Goal: Information Seeking & Learning: Learn about a topic

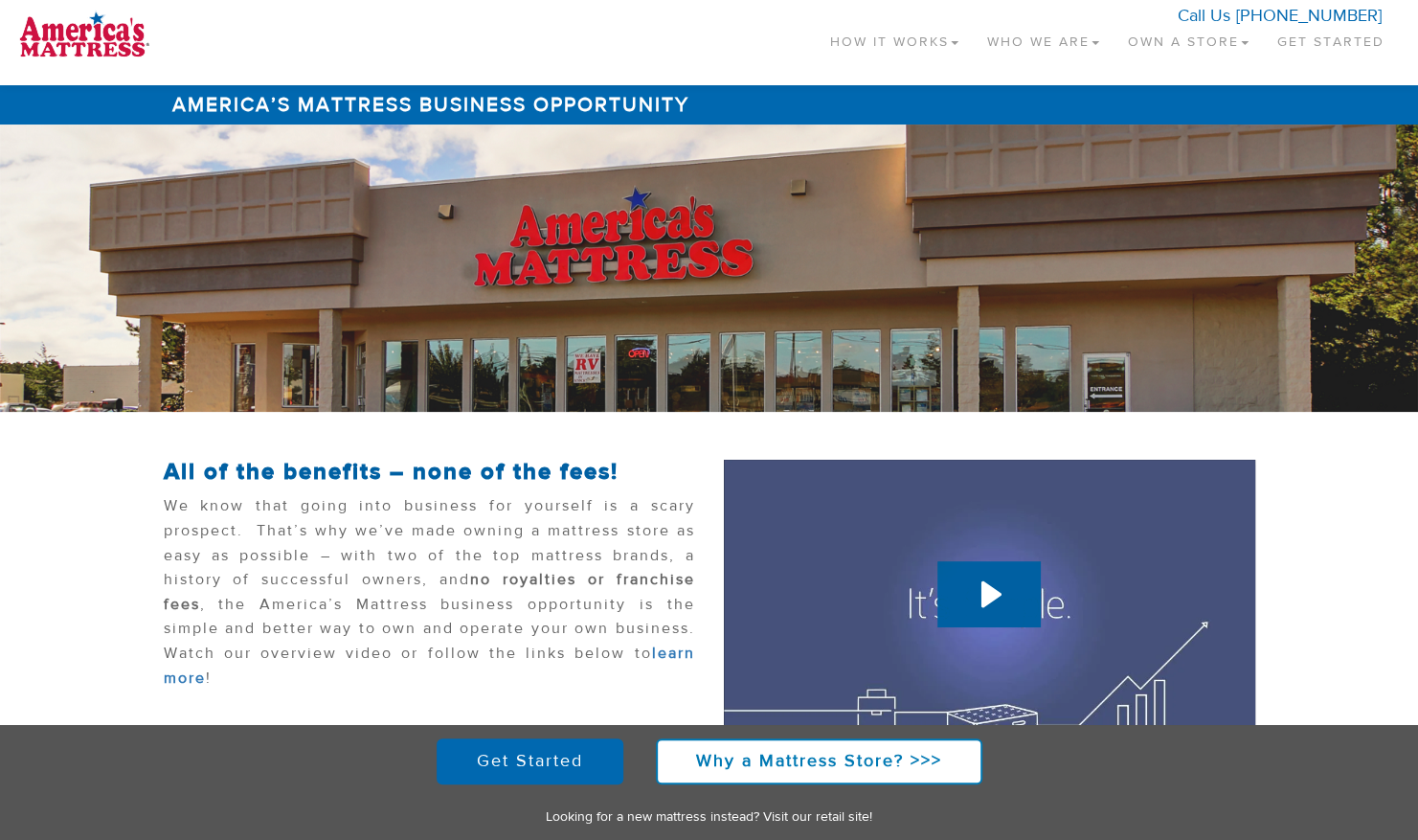
click at [1148, 38] on link "Own a Store" at bounding box center [1189, 37] width 150 height 57
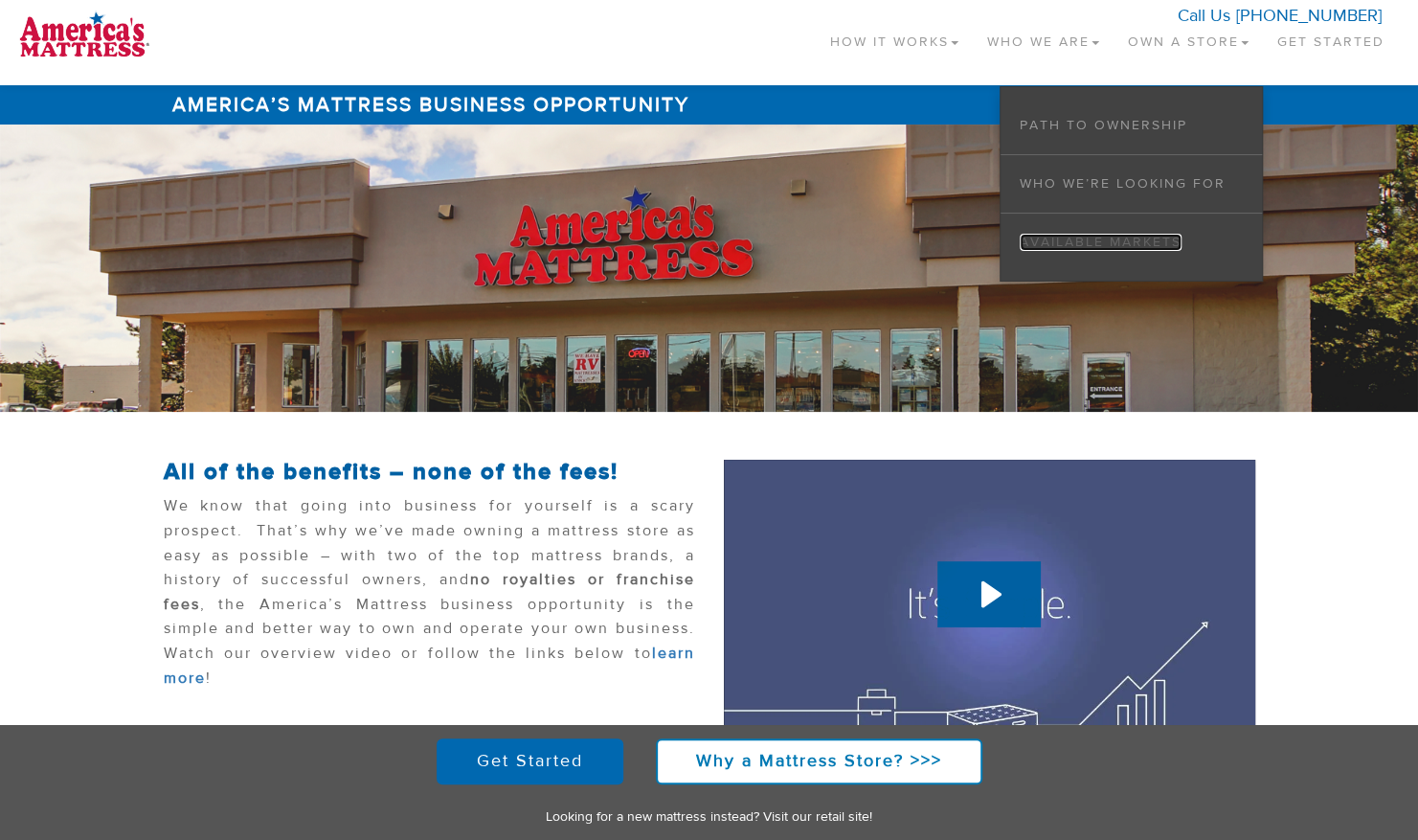
click at [1103, 235] on link "Available Markets" at bounding box center [1100, 242] width 162 height 17
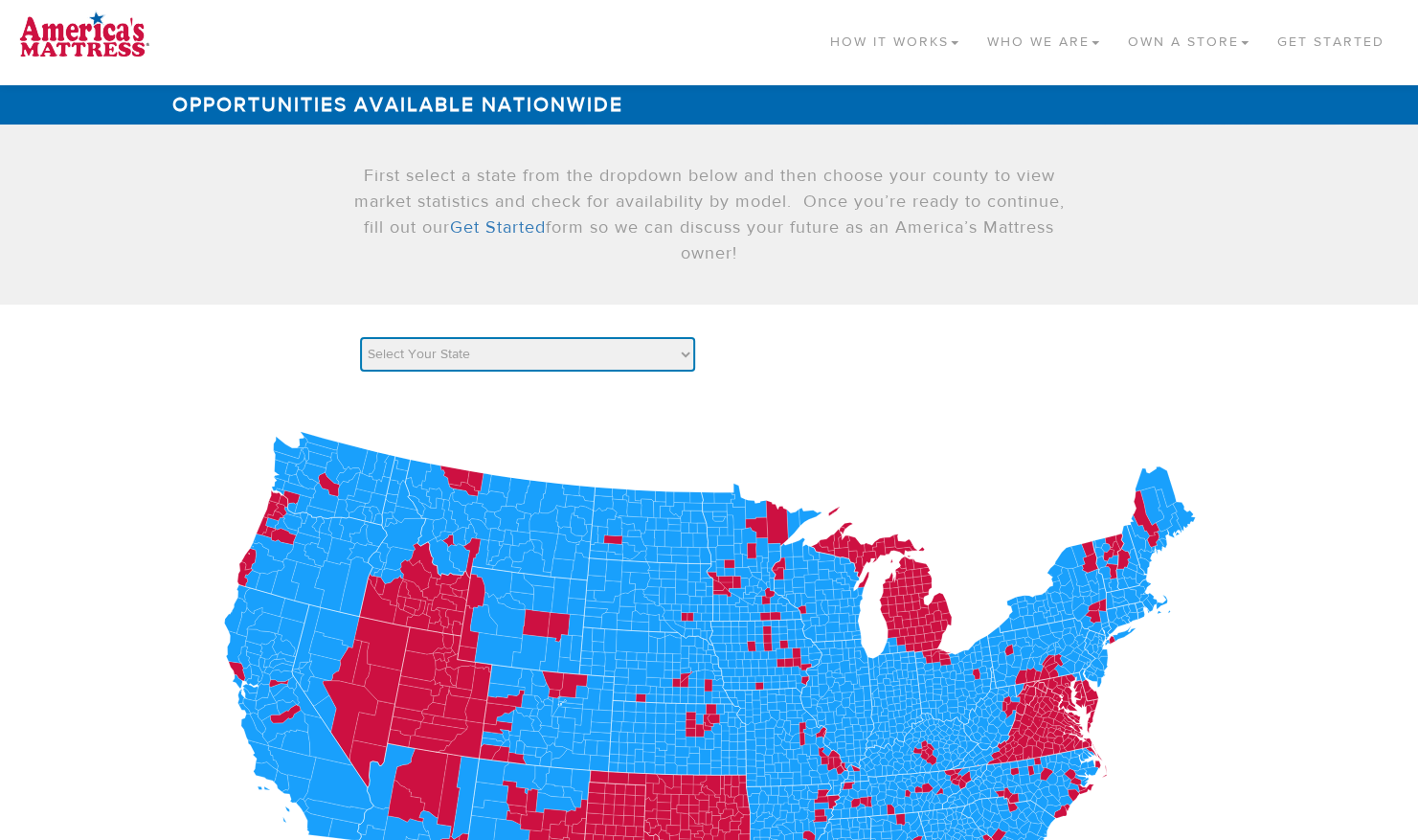
click at [689, 352] on select "Select Your State AK AL AR AZ CA CO CT DC DE FL GA HI IA ID IL IN KS KY LA MA M…" at bounding box center [527, 354] width 335 height 35
click at [360, 337] on select "Select Your State AK AL AR AZ CA CO CT DC DE FL GA HI IA ID IL IN KS KY LA MA M…" at bounding box center [527, 354] width 335 height 35
click at [678, 360] on select "Select Your State AK AL AR AZ CA CO CT DC DE FL GA HI IA ID IL IN KS KY LA MA M…" at bounding box center [527, 354] width 335 height 35
select select "AZ"
click at [360, 337] on select "Select Your State AK AL AR AZ CA CO CT DC DE FL GA HI IA ID IL IN KS KY LA MA M…" at bounding box center [527, 354] width 335 height 35
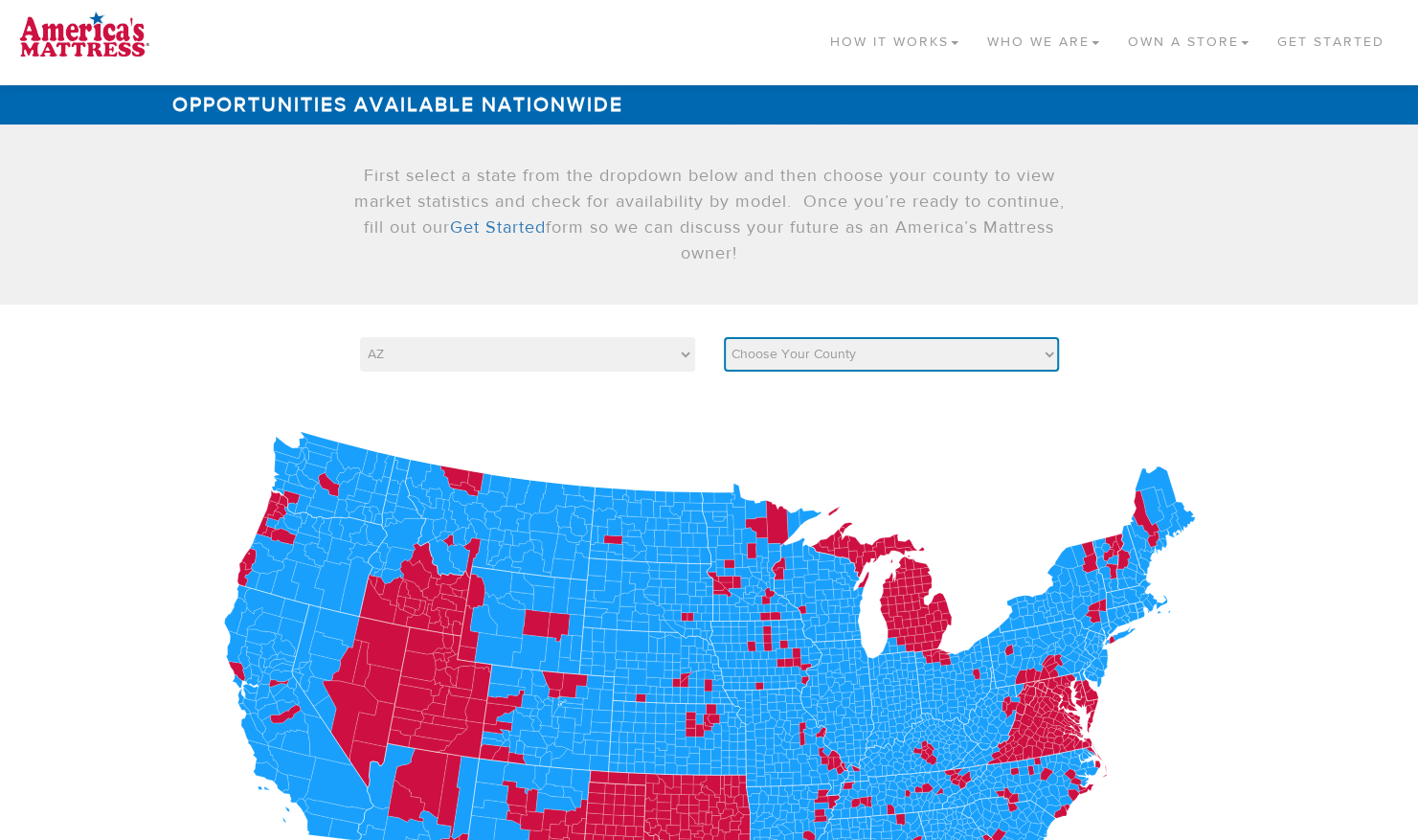
click at [1041, 356] on select "Choose Your County Apache Cochise Coconino Gila Graham Greenlee La Paz Maricopa…" at bounding box center [891, 354] width 335 height 35
select select "4013"
click at [724, 337] on select "Choose Your County Apache Cochise Coconino Gila Graham Greenlee La Paz Maricopa…" at bounding box center [891, 354] width 335 height 35
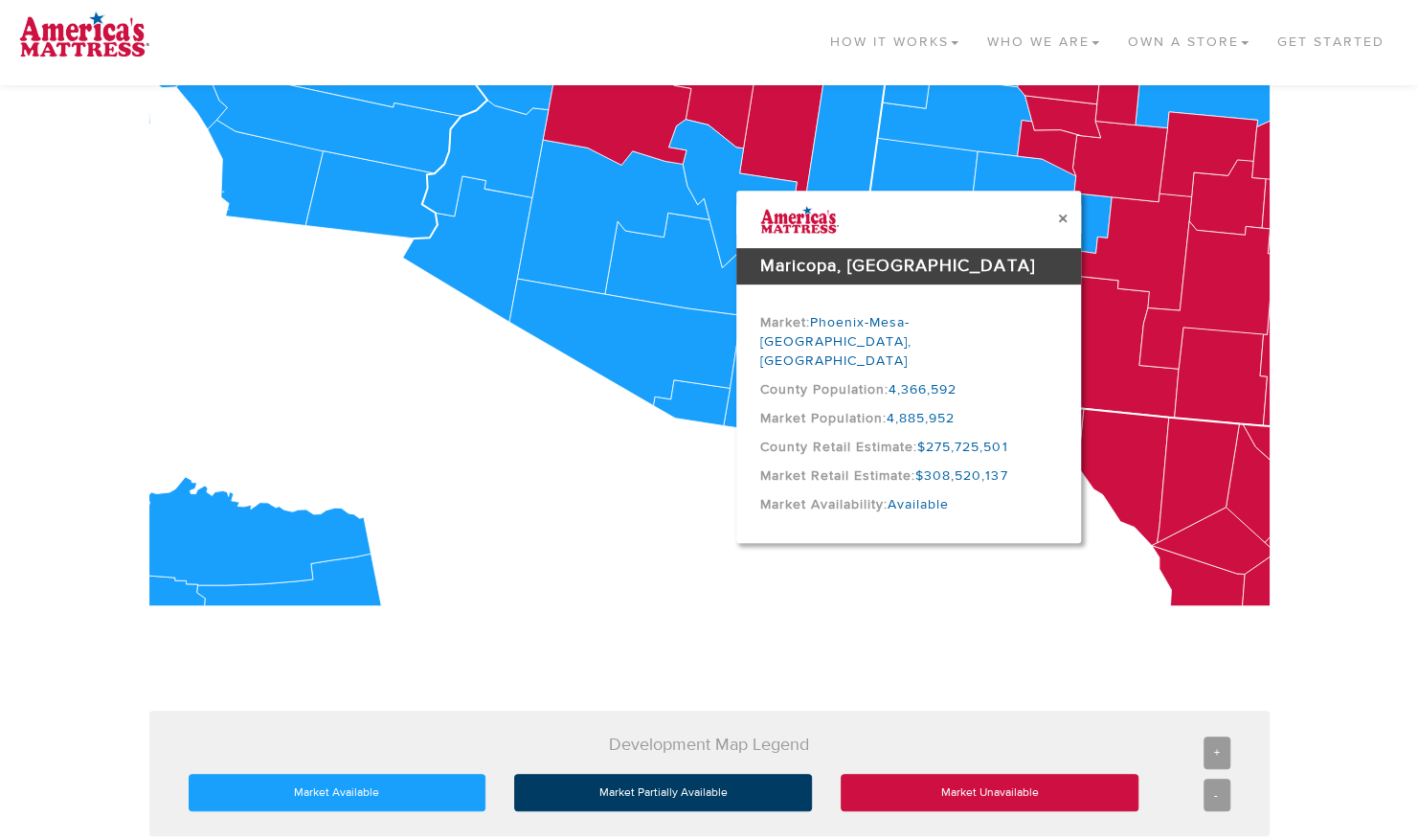
scroll to position [436, 0]
